Goal: Task Accomplishment & Management: Use online tool/utility

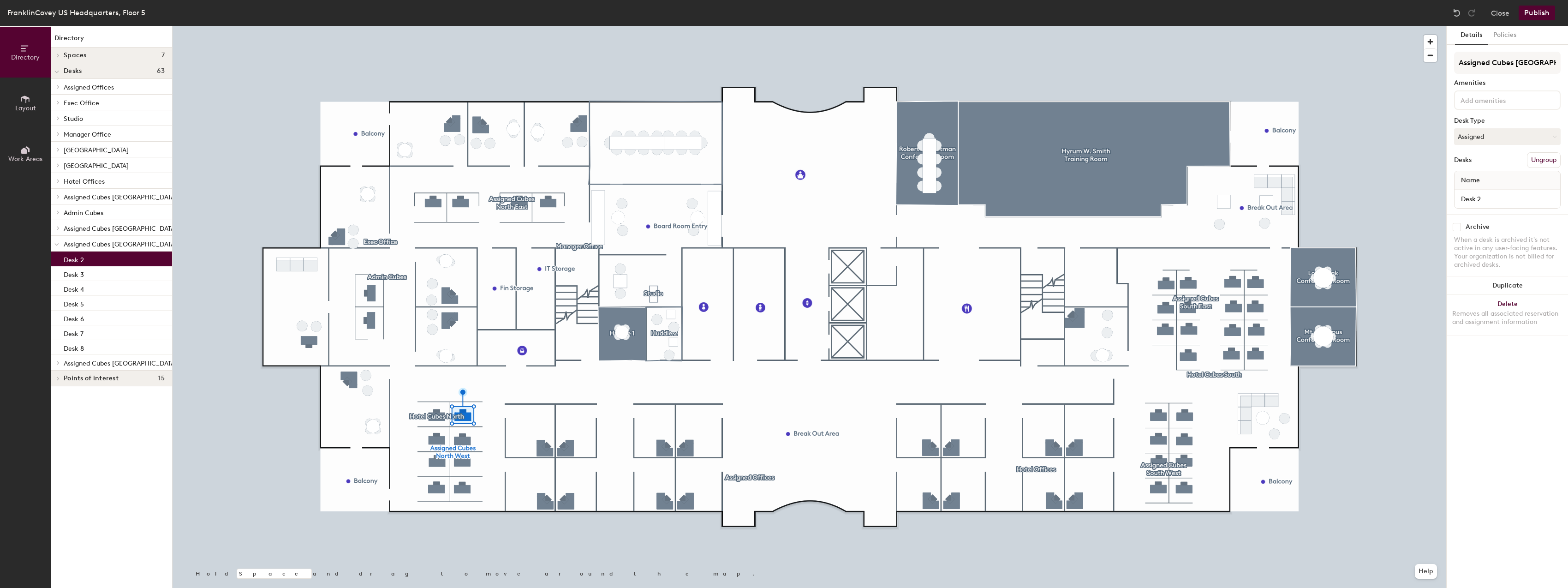
click at [1530, 139] on button "Assigned" at bounding box center [1507, 136] width 107 height 16
click at [1478, 189] on div "Hoteled" at bounding box center [1501, 192] width 93 height 14
click at [1540, 161] on button "Ungroup" at bounding box center [1544, 160] width 33 height 16
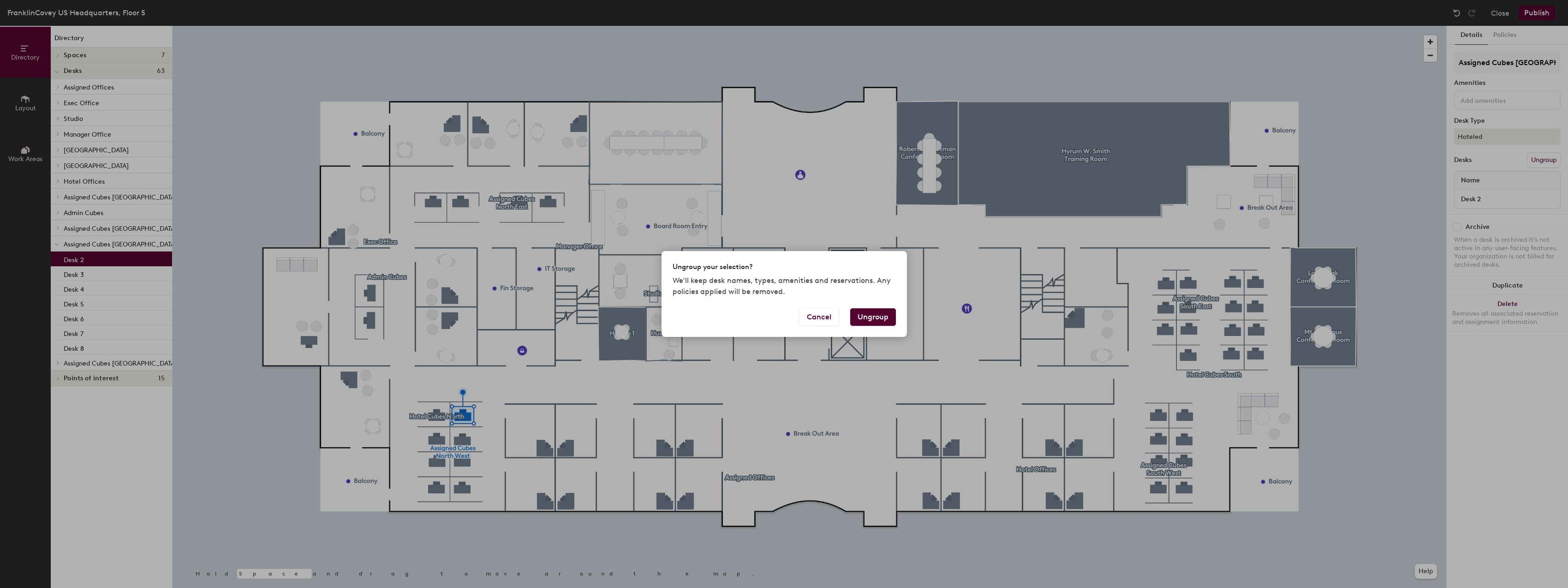
click at [877, 313] on button "Ungroup" at bounding box center [873, 317] width 46 height 18
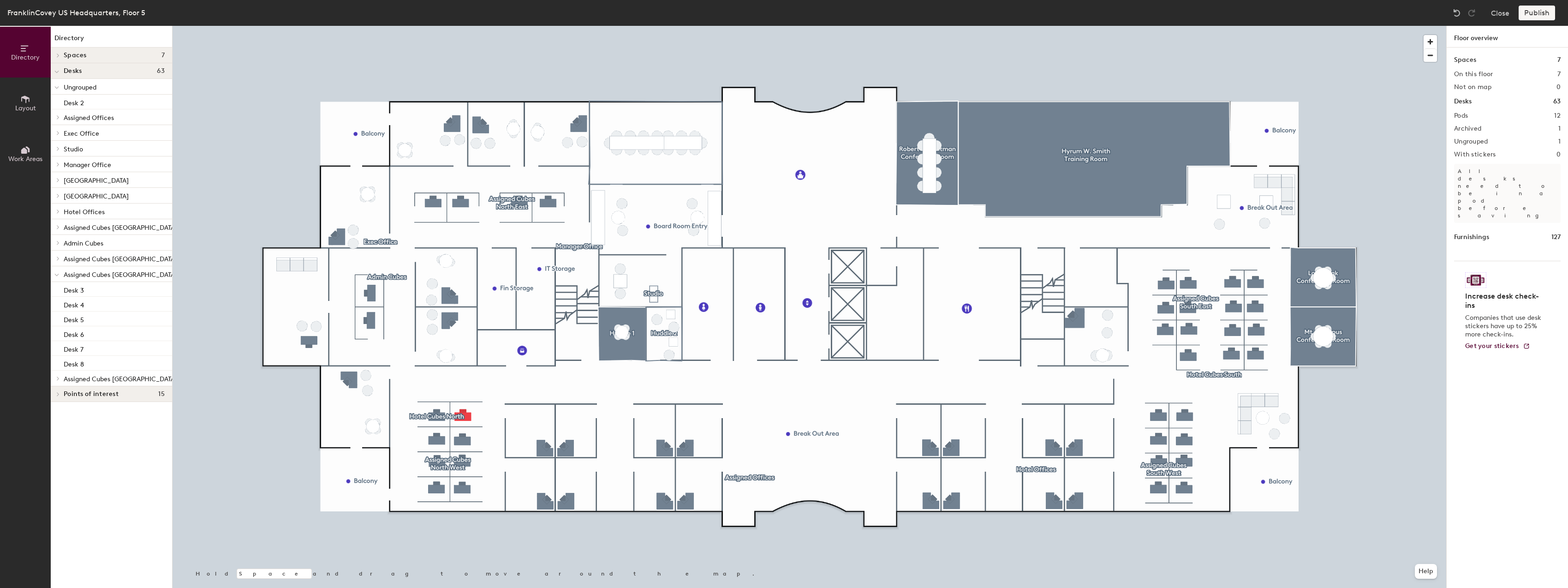
click at [79, 179] on span "[GEOGRAPHIC_DATA]" at bounding box center [96, 180] width 65 height 8
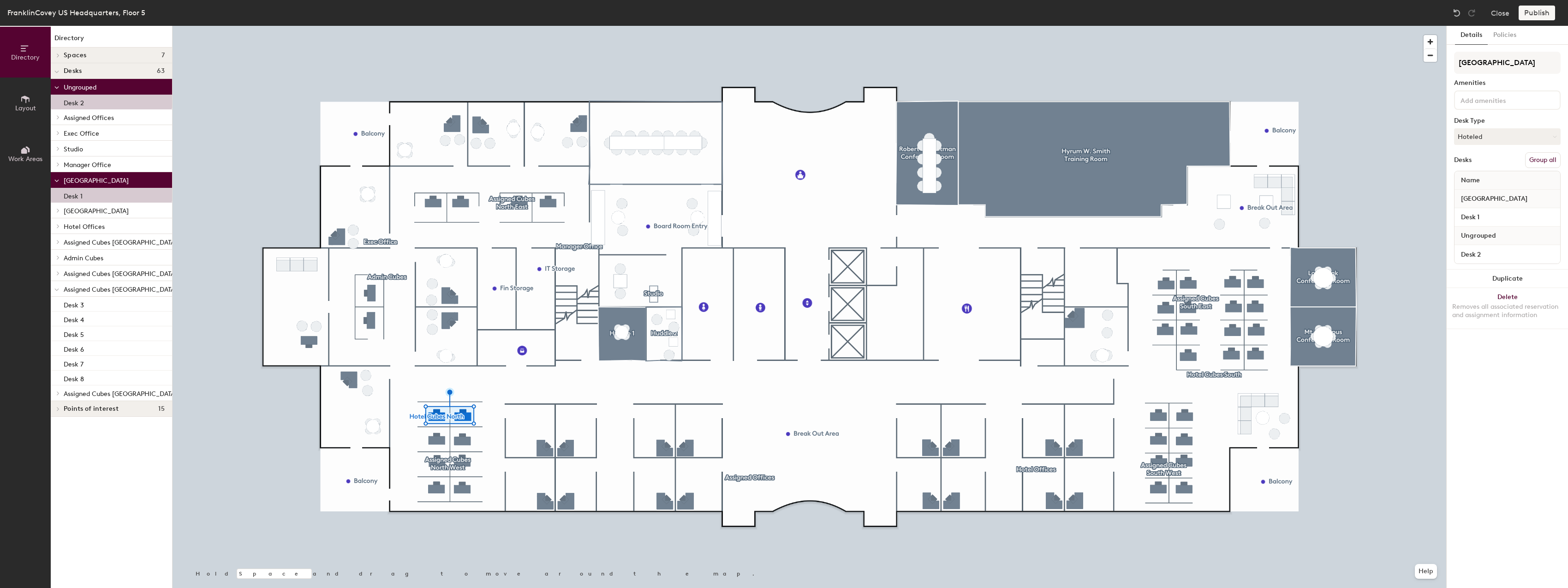
click at [1541, 161] on button "Group all" at bounding box center [1543, 160] width 35 height 16
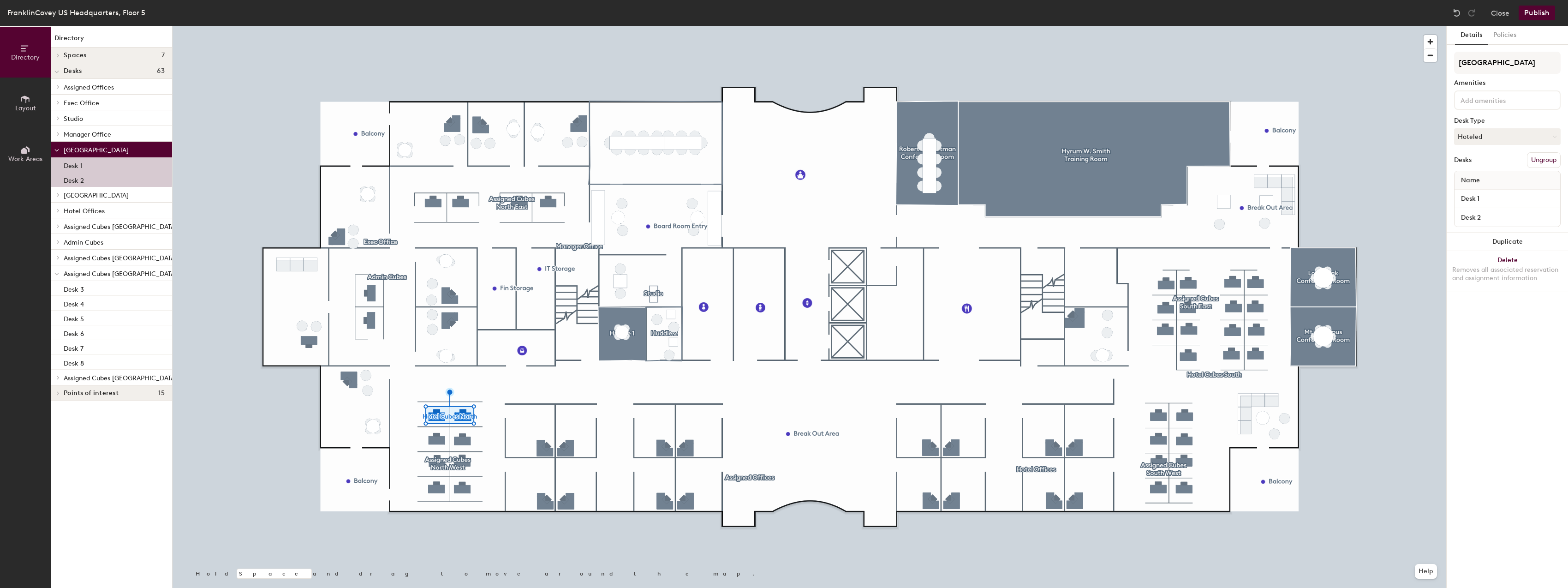
click at [1542, 12] on button "Publish" at bounding box center [1537, 13] width 37 height 15
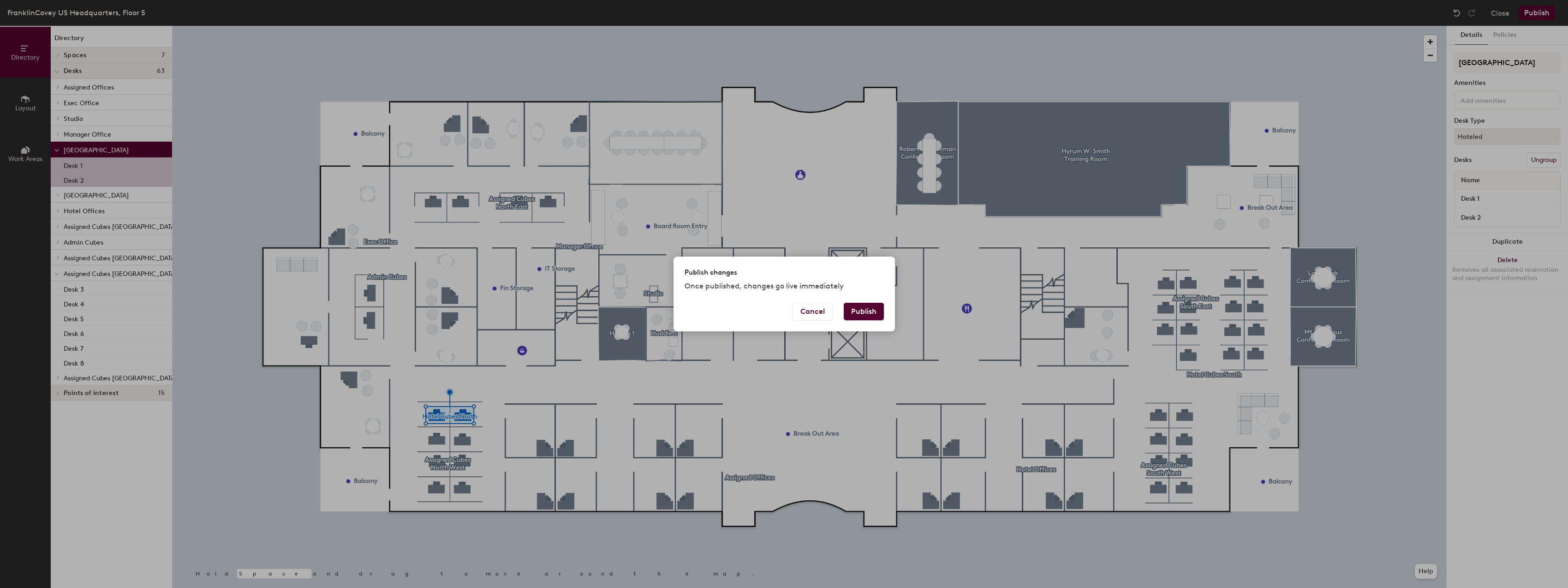
click at [860, 314] on button "Publish" at bounding box center [864, 311] width 40 height 18
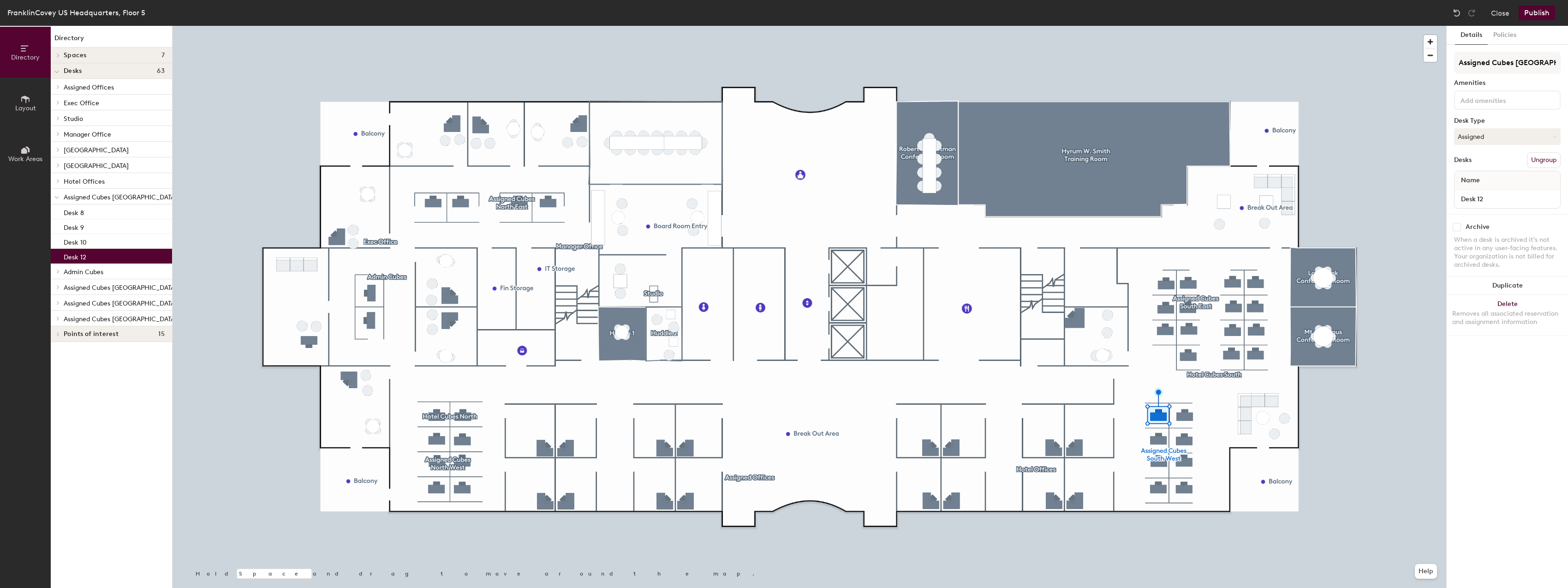
click at [1478, 138] on button "Assigned" at bounding box center [1507, 136] width 107 height 16
click at [1479, 194] on div "Hoteled" at bounding box center [1501, 192] width 93 height 14
click at [1544, 159] on button "Ungroup" at bounding box center [1544, 160] width 33 height 16
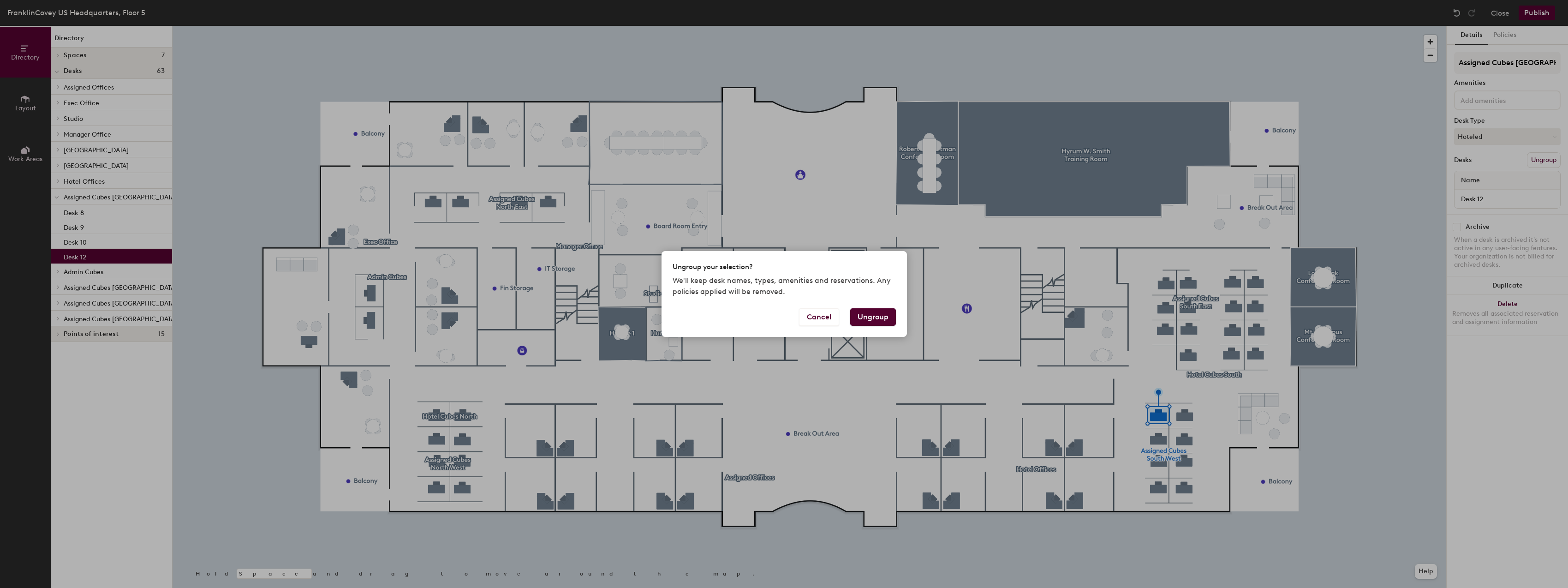
click at [875, 315] on button "Ungroup" at bounding box center [873, 317] width 46 height 18
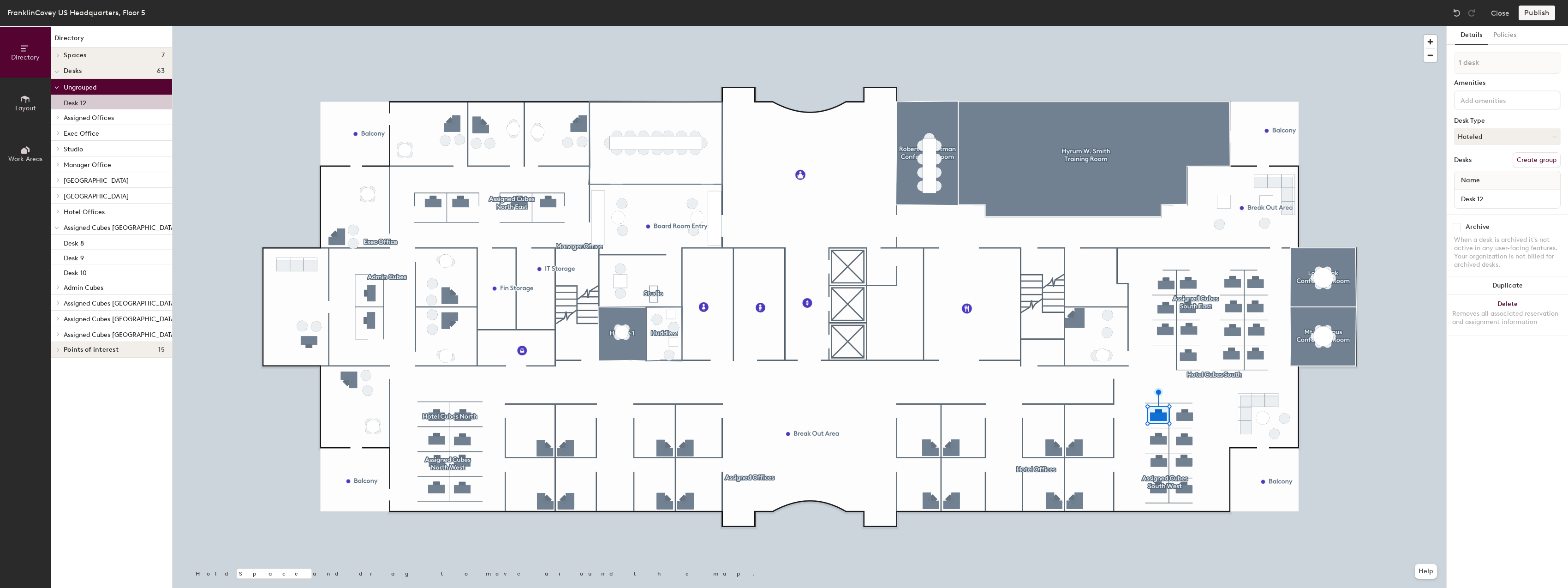
click at [99, 194] on span "[GEOGRAPHIC_DATA]" at bounding box center [96, 196] width 65 height 8
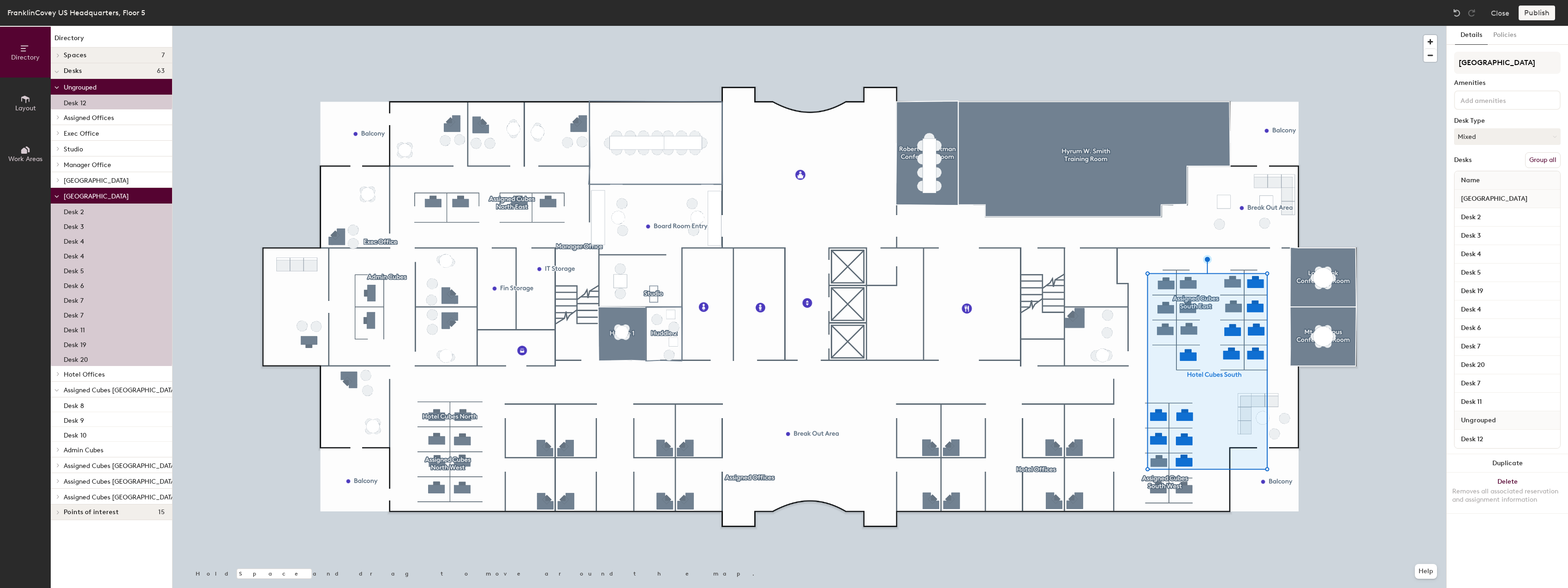
click at [1539, 163] on button "Group all" at bounding box center [1543, 160] width 35 height 16
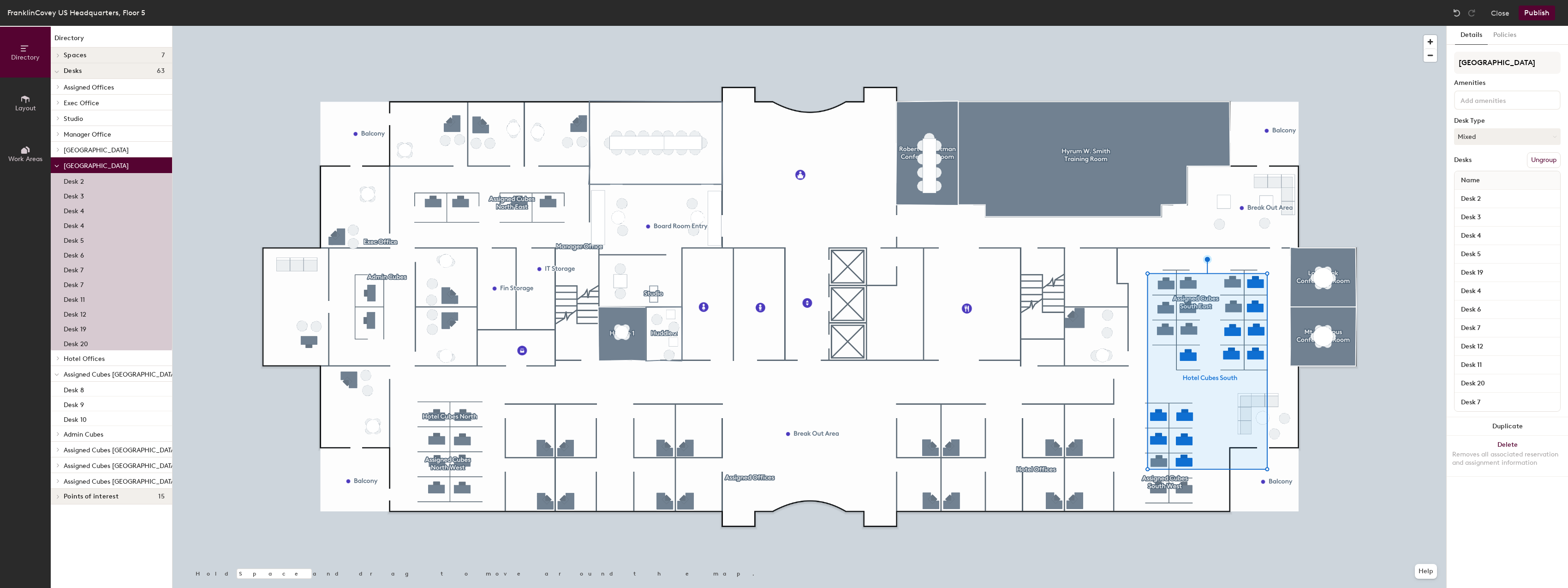
click at [1537, 16] on button "Publish" at bounding box center [1537, 13] width 37 height 15
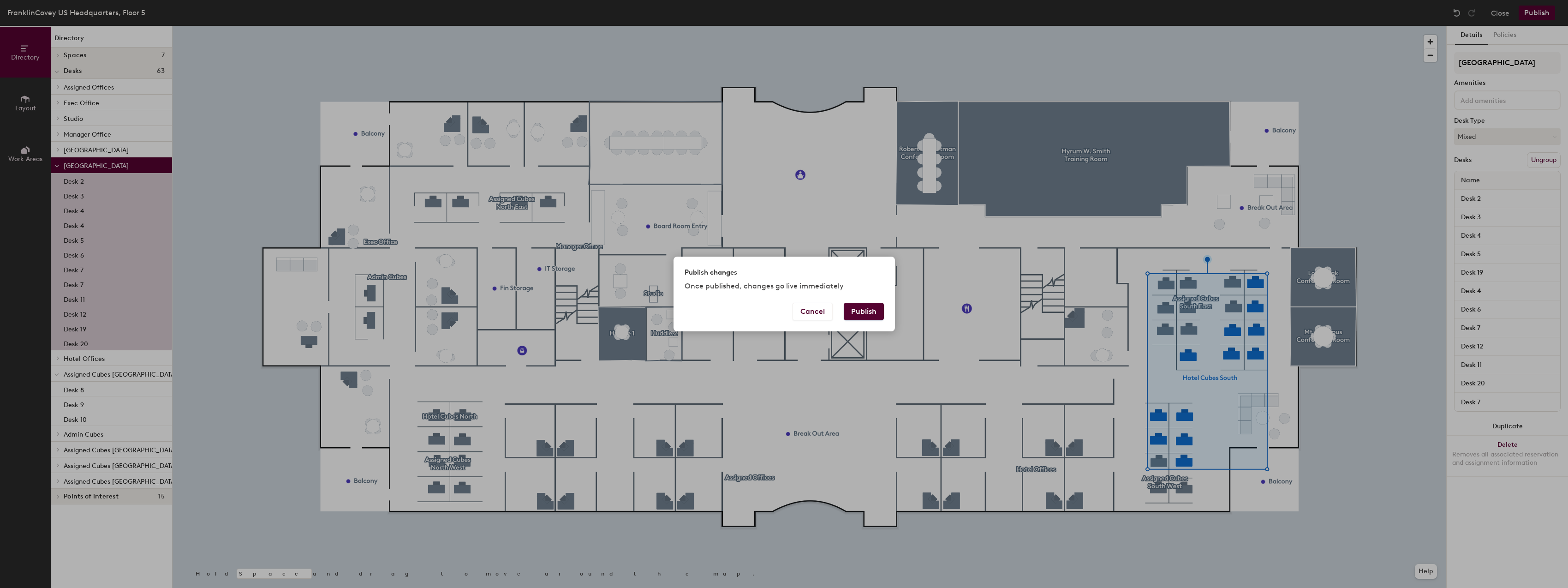
click at [853, 306] on button "Publish" at bounding box center [864, 311] width 40 height 18
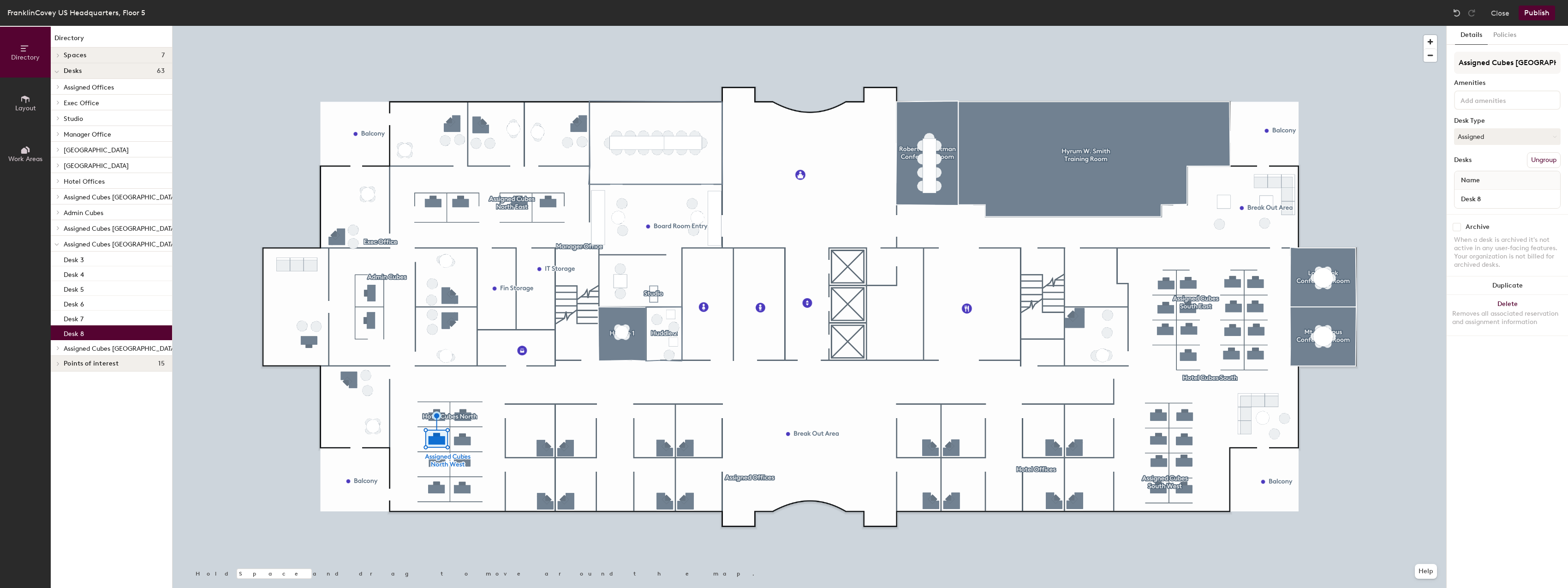
click at [1538, 161] on button "Ungroup" at bounding box center [1544, 160] width 33 height 16
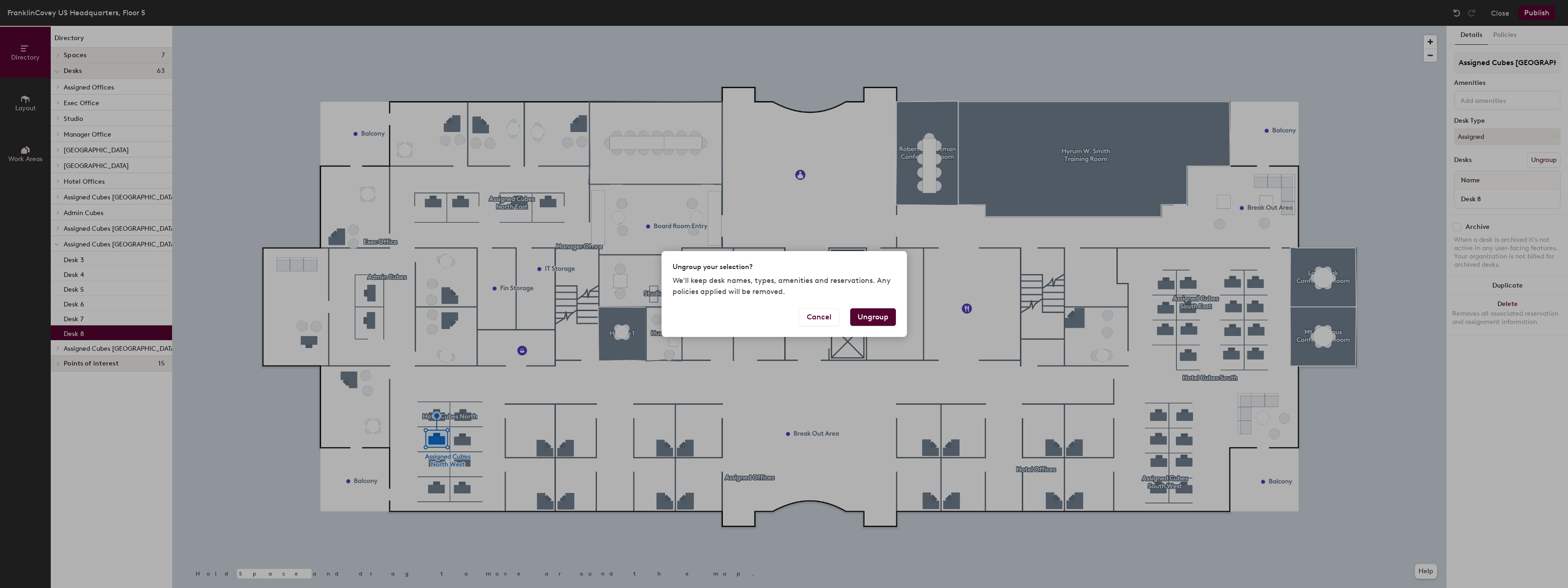
click at [877, 313] on button "Ungroup" at bounding box center [873, 317] width 46 height 18
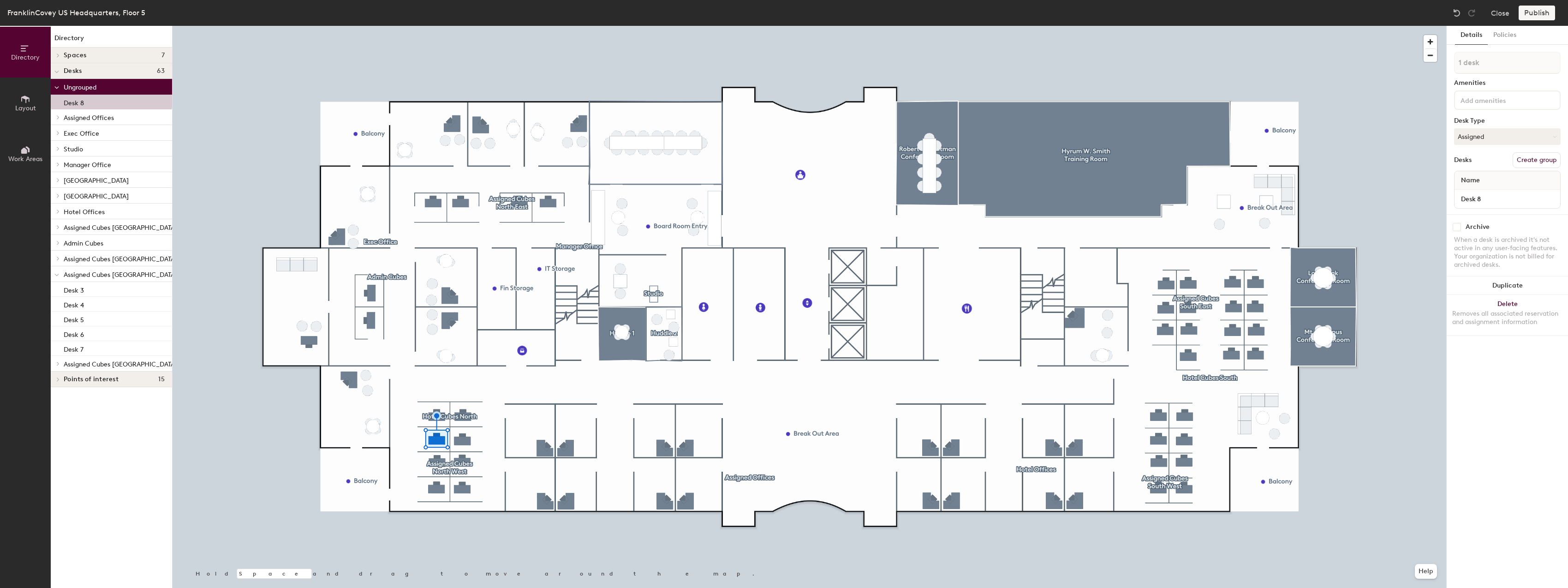
click at [96, 182] on span "[GEOGRAPHIC_DATA]" at bounding box center [96, 180] width 65 height 8
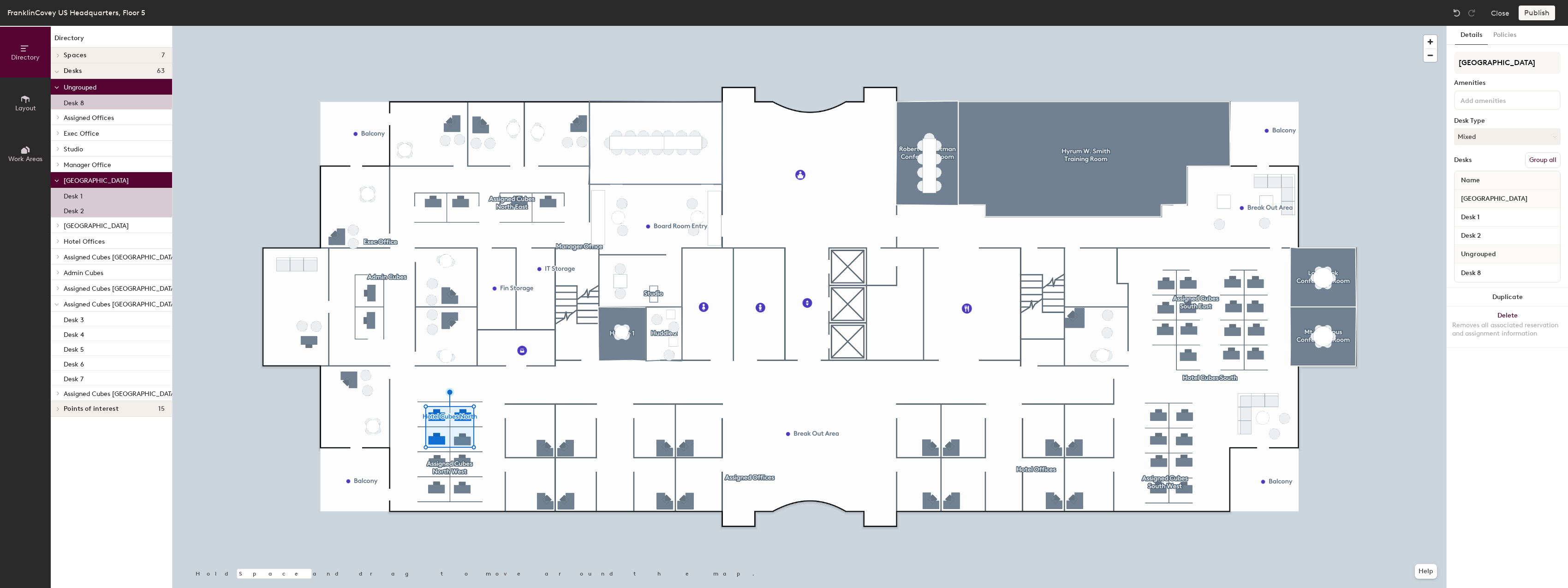
click at [1544, 161] on button "Group all" at bounding box center [1543, 160] width 35 height 16
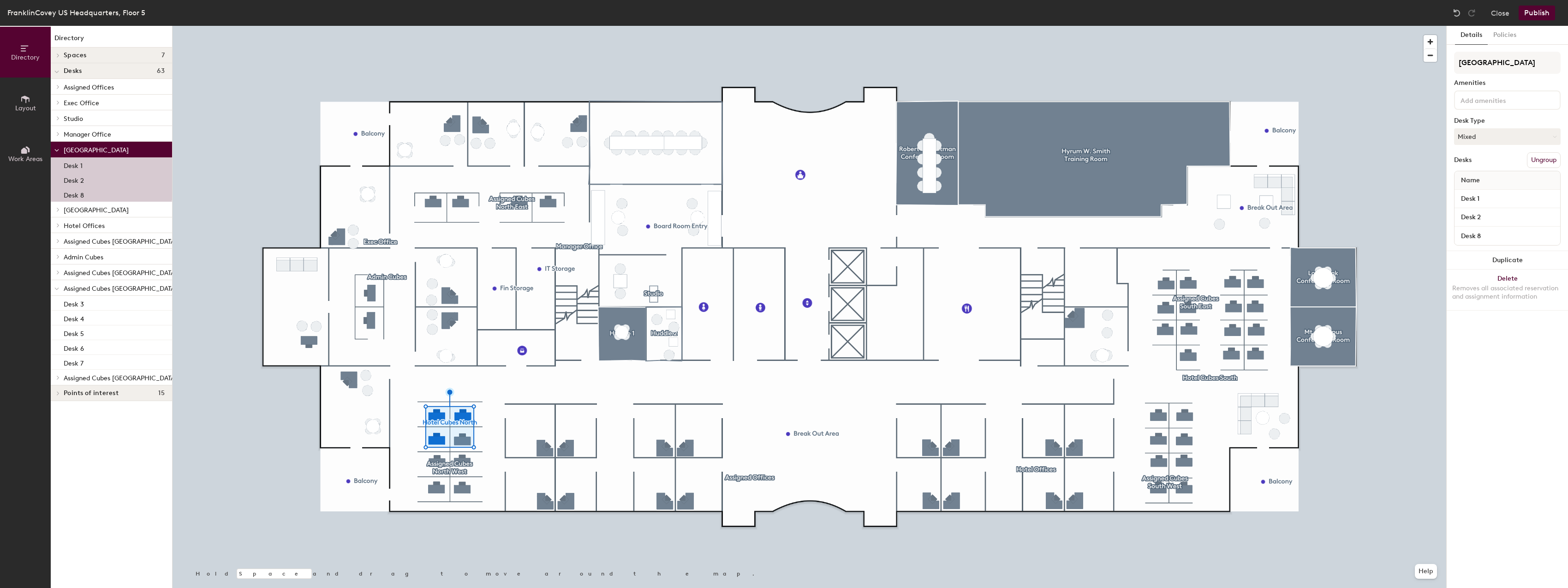
click at [1540, 12] on button "Publish" at bounding box center [1537, 13] width 37 height 15
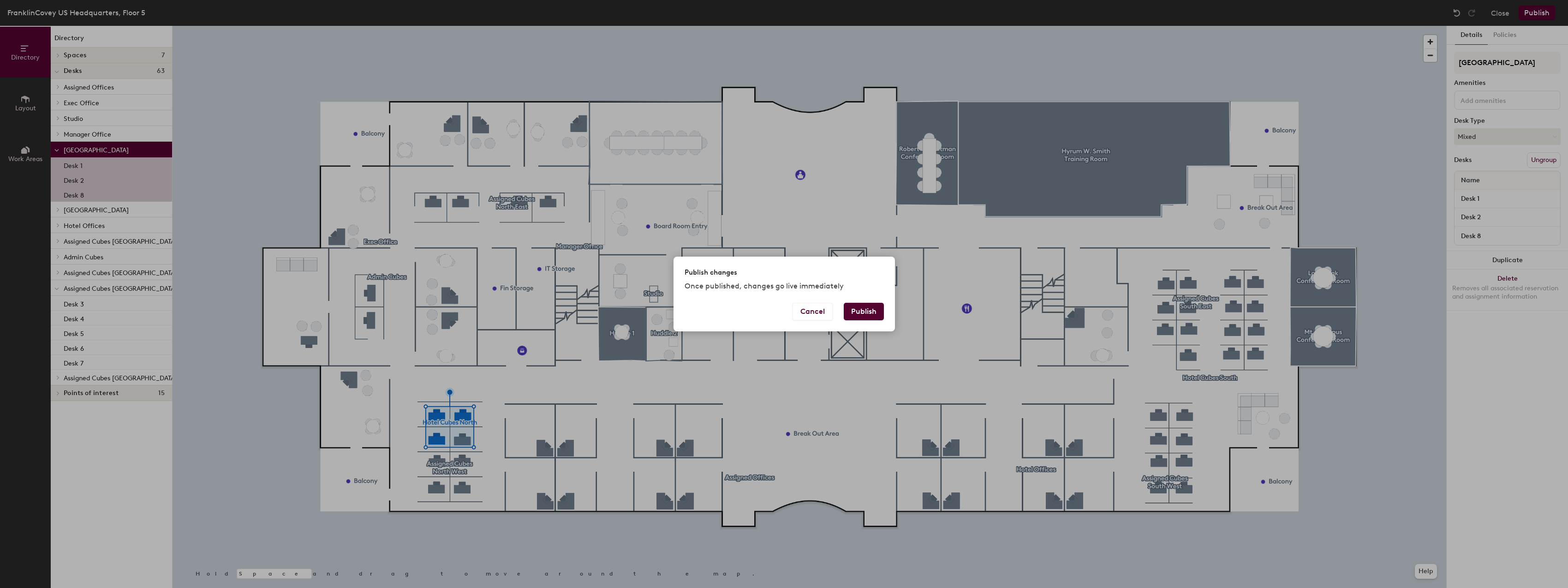
click at [865, 307] on button "Publish" at bounding box center [864, 311] width 40 height 18
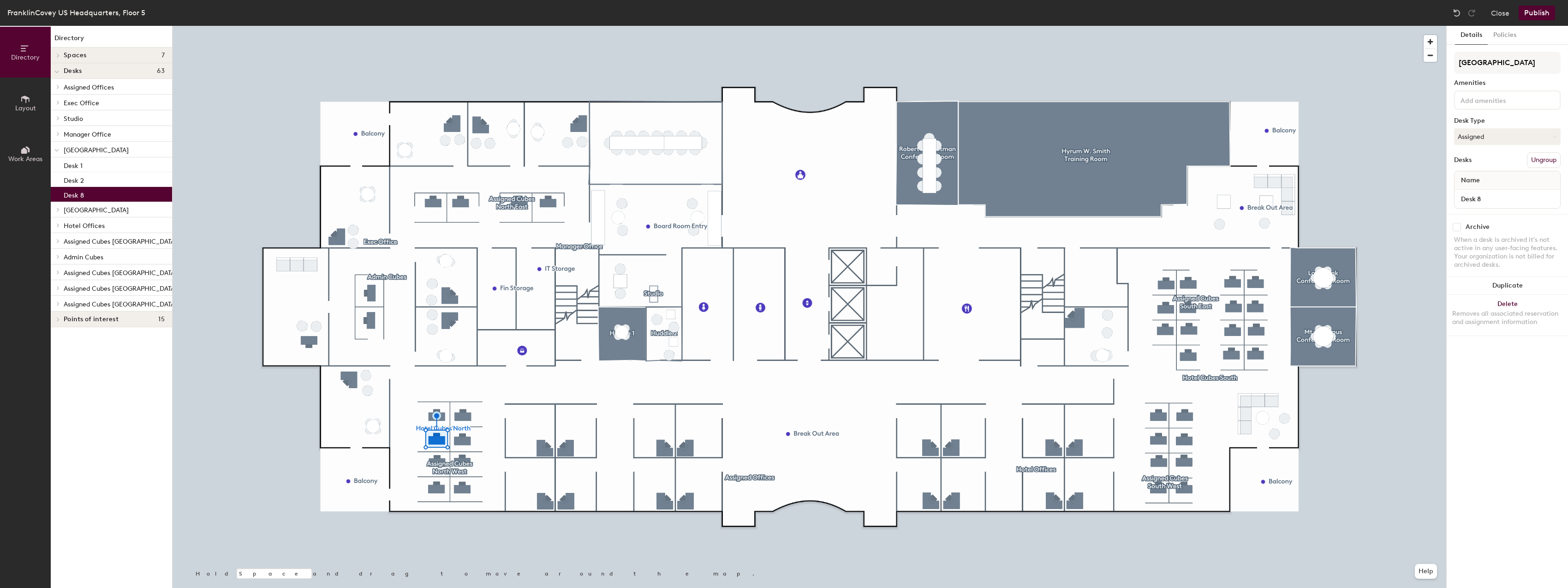
click at [1488, 135] on button "Assigned" at bounding box center [1507, 136] width 107 height 16
click at [1483, 193] on div "Hoteled" at bounding box center [1501, 192] width 93 height 14
click at [1536, 15] on button "Publish" at bounding box center [1537, 13] width 37 height 15
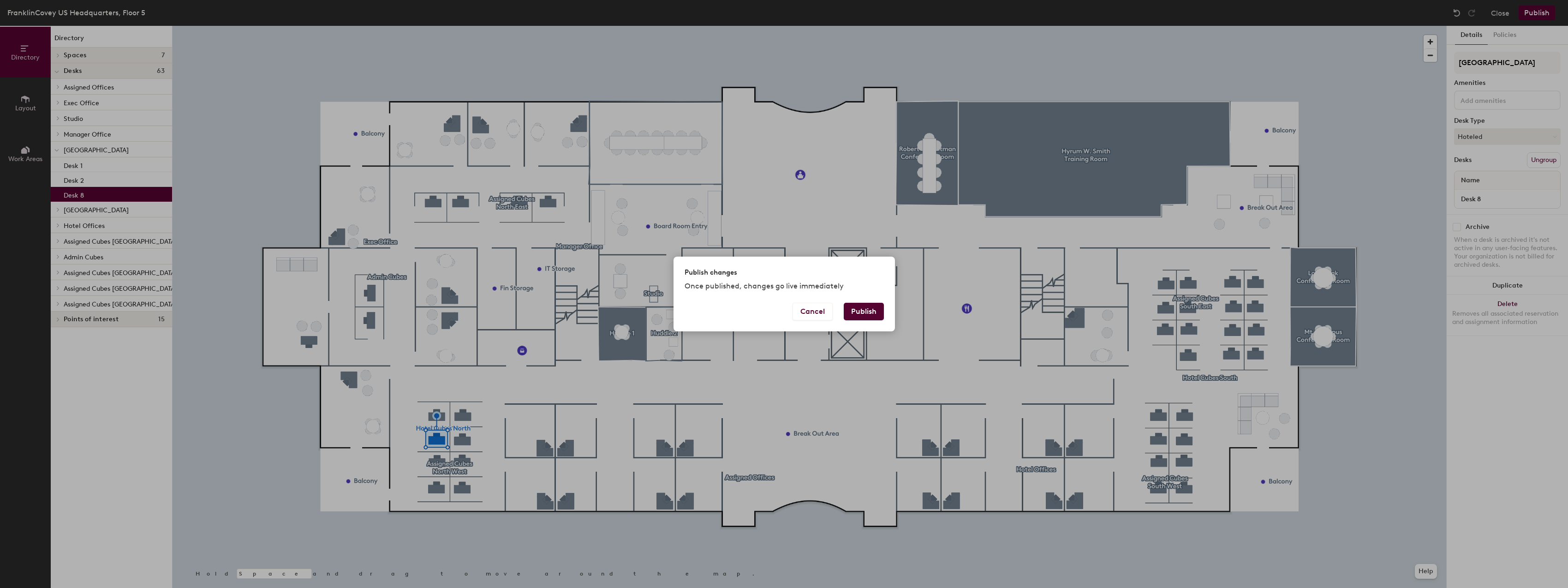
click at [855, 310] on button "Publish" at bounding box center [864, 311] width 40 height 18
